Goal: Information Seeking & Learning: Find specific fact

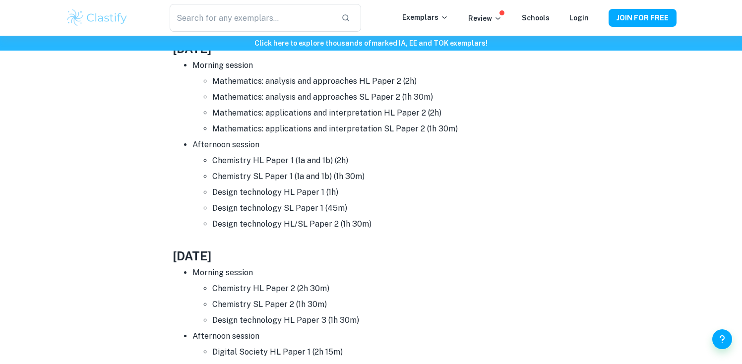
scroll to position [3350, 0]
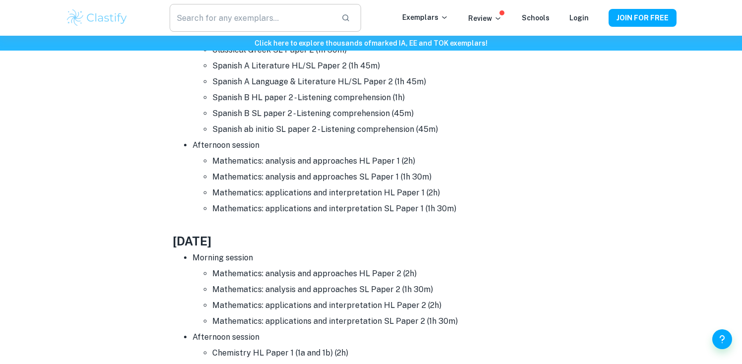
click at [251, 18] on input "text" at bounding box center [252, 18] width 164 height 28
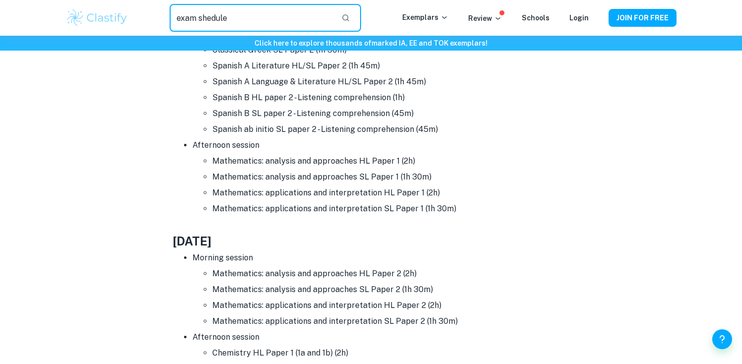
type input "exam shedule"
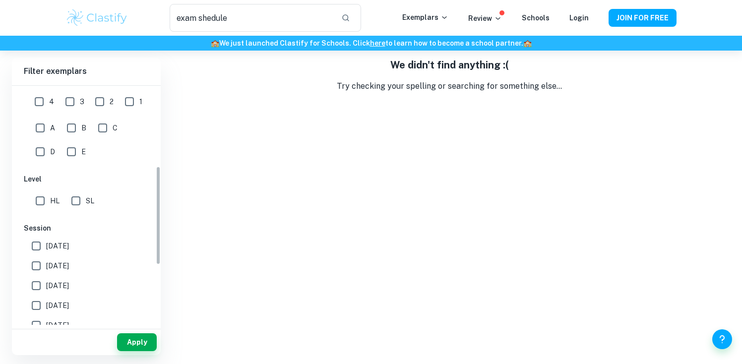
scroll to position [187, 0]
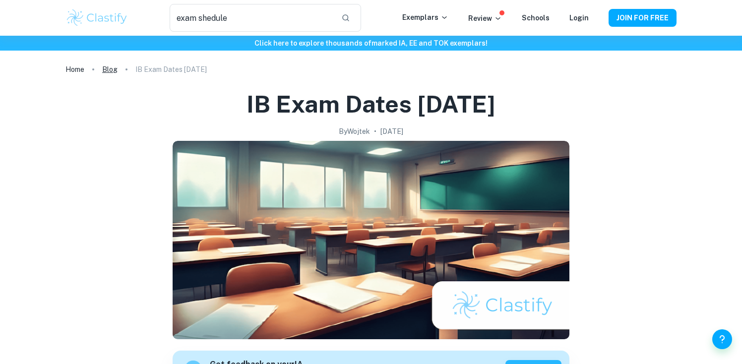
click at [109, 68] on link "Blog" at bounding box center [109, 69] width 15 height 14
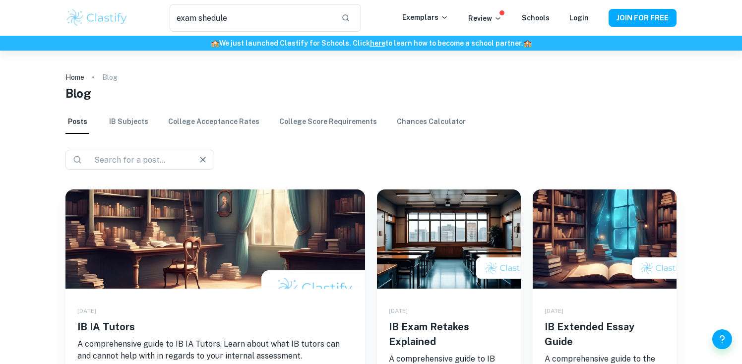
click at [146, 163] on input "text" at bounding box center [136, 160] width 92 height 14
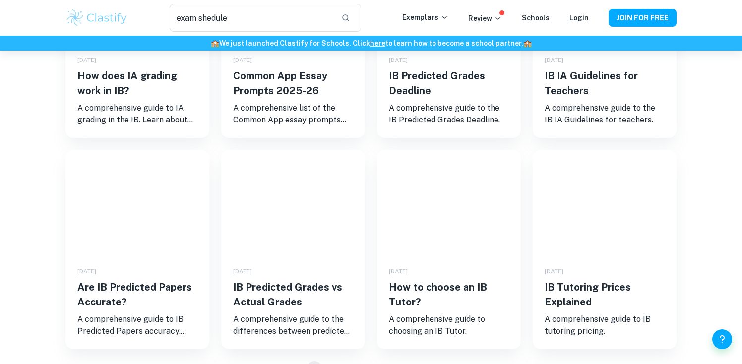
scroll to position [701, 0]
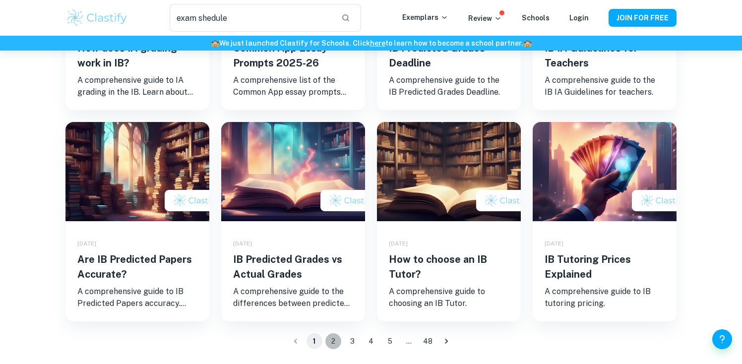
click at [329, 339] on button "2" at bounding box center [333, 341] width 16 height 16
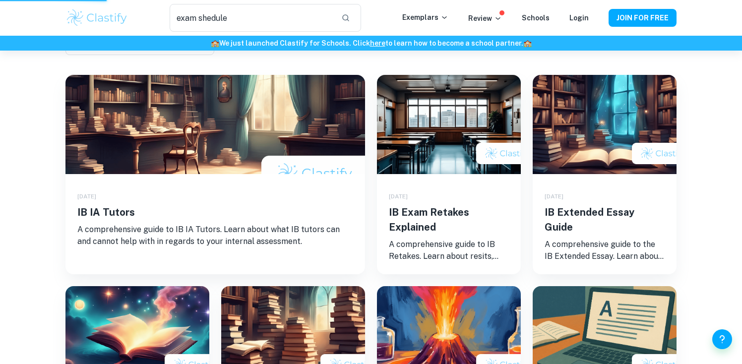
scroll to position [31, 0]
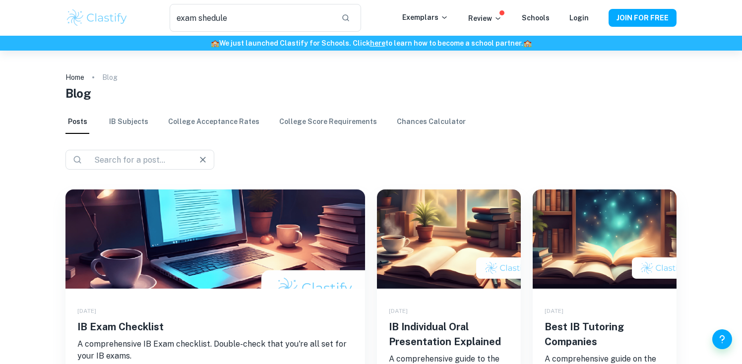
click at [174, 168] on div "​ ​" at bounding box center [139, 160] width 149 height 20
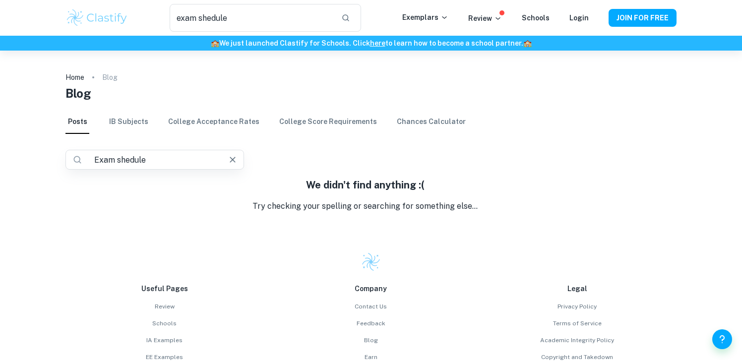
click at [125, 163] on input "Exam shedule" at bounding box center [150, 160] width 121 height 14
type input "d"
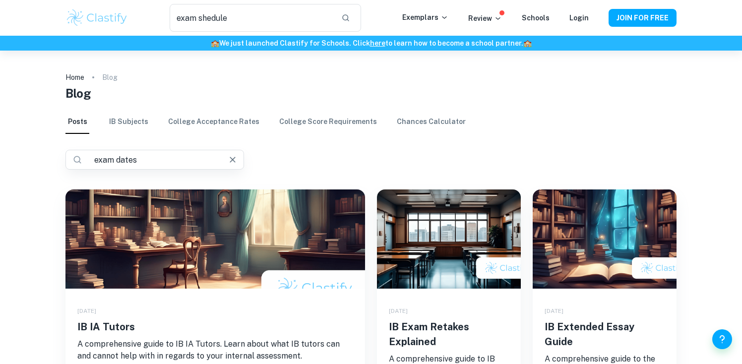
type input "exam dates"
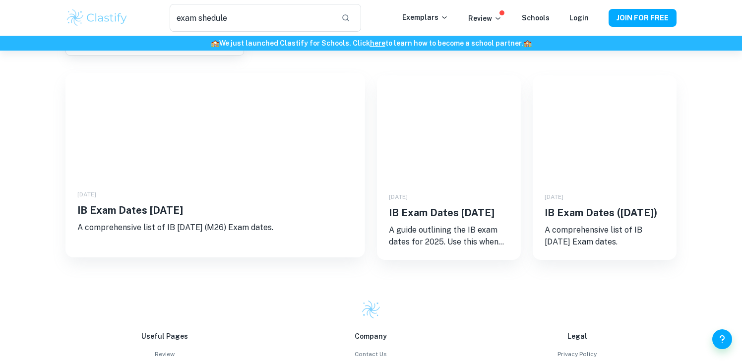
scroll to position [114, 0]
